Goal: Navigation & Orientation: Go to known website

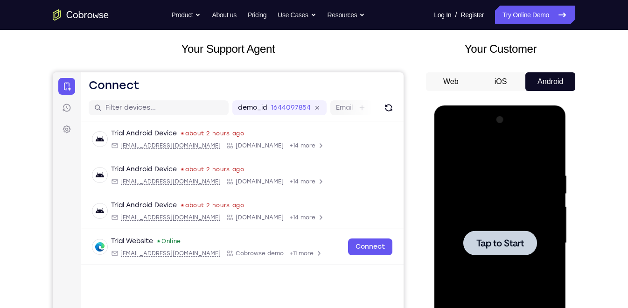
scroll to position [49, 0]
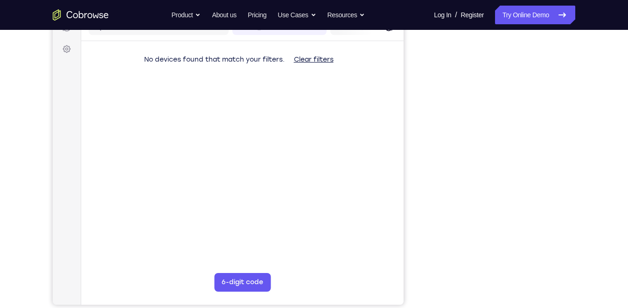
scroll to position [125, 0]
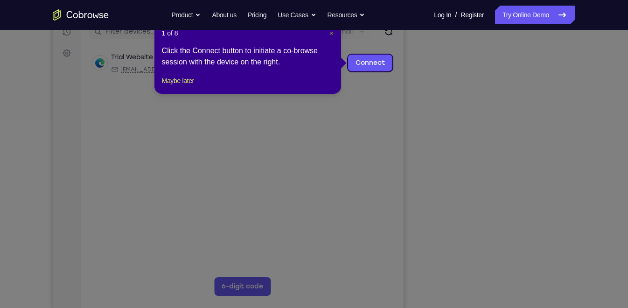
click at [331, 35] on span "×" at bounding box center [331, 32] width 4 height 7
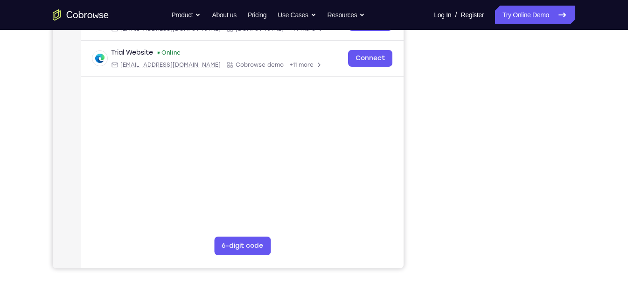
scroll to position [167, 0]
